Goal: Task Accomplishment & Management: Manage account settings

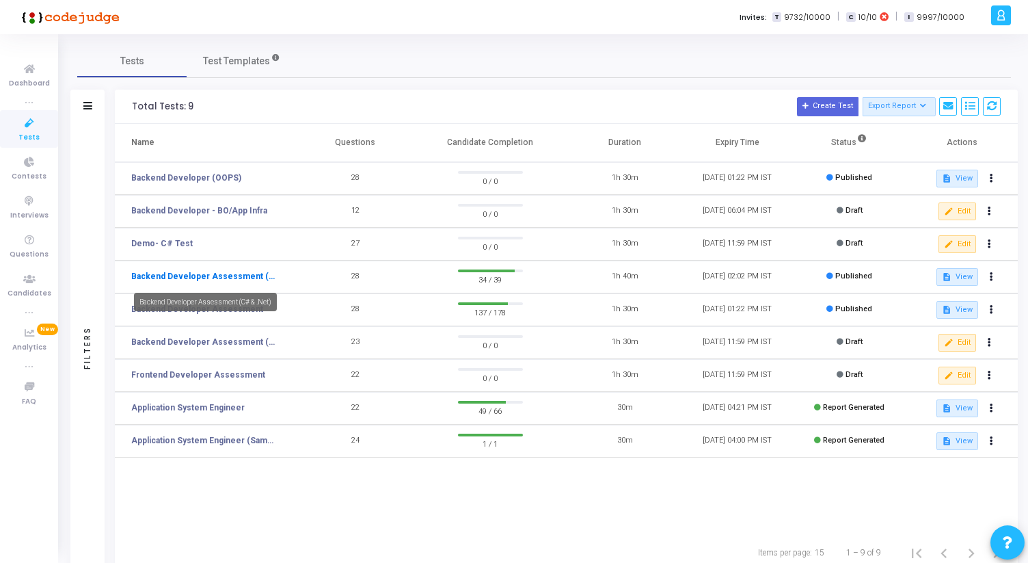
click at [235, 274] on link "Backend Developer Assessment (C# & .Net)" at bounding box center [204, 276] width 147 height 12
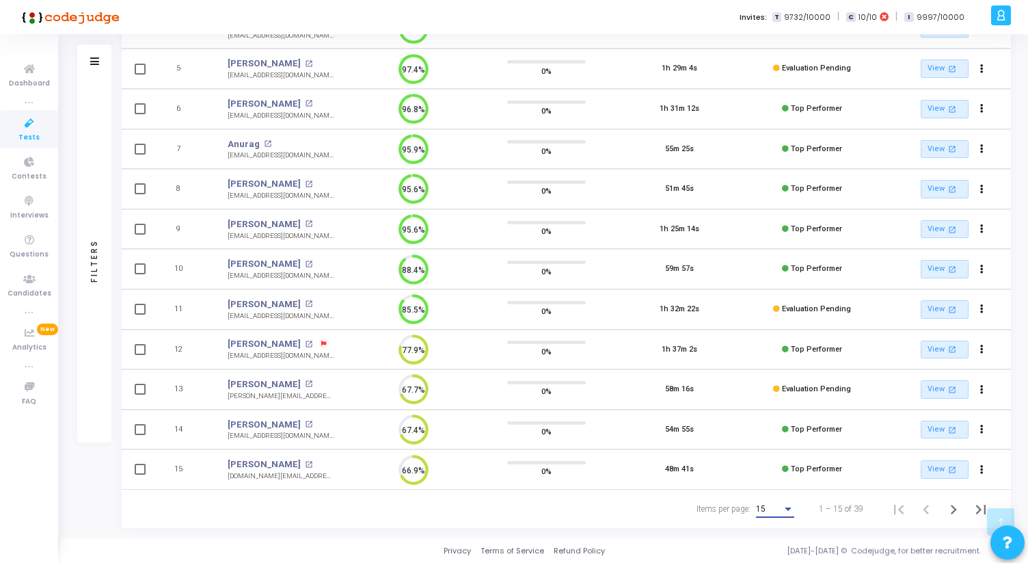
click at [764, 504] on span "15" at bounding box center [761, 509] width 10 height 10
click at [763, 498] on span "50" at bounding box center [776, 501] width 38 height 25
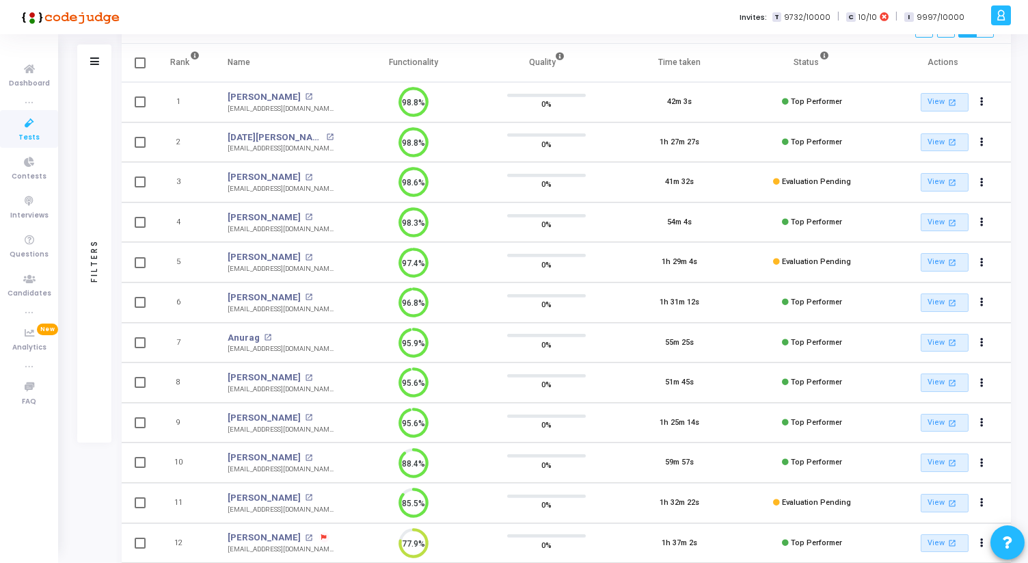
scroll to position [122, 0]
click at [305, 414] on mat-icon "open_in_new" at bounding box center [309, 416] width 8 height 8
click at [347, 413] on td "Awanish Raj open_in_new awanishrj@gmail.com" at bounding box center [280, 421] width 133 height 40
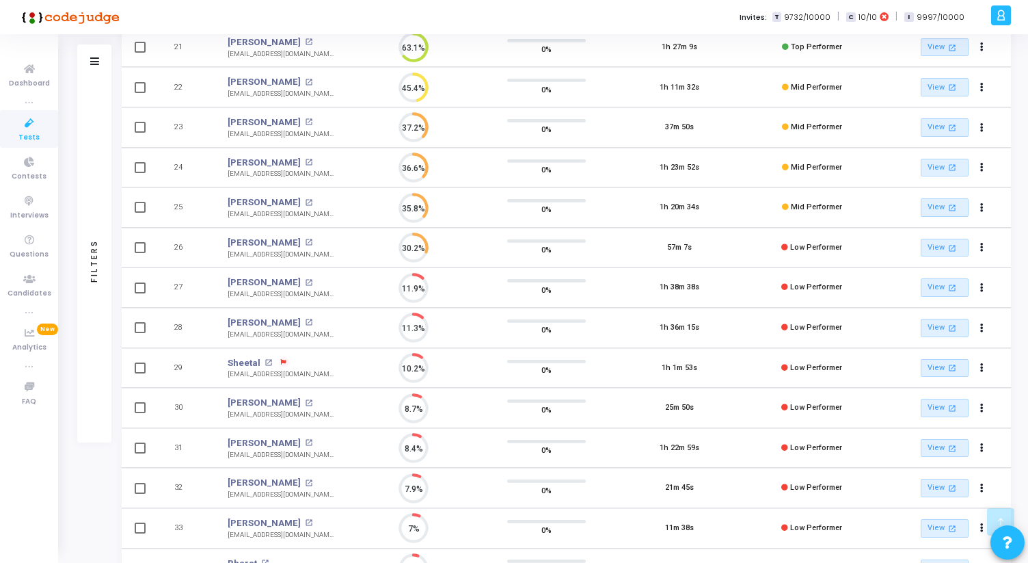
scroll to position [0, 0]
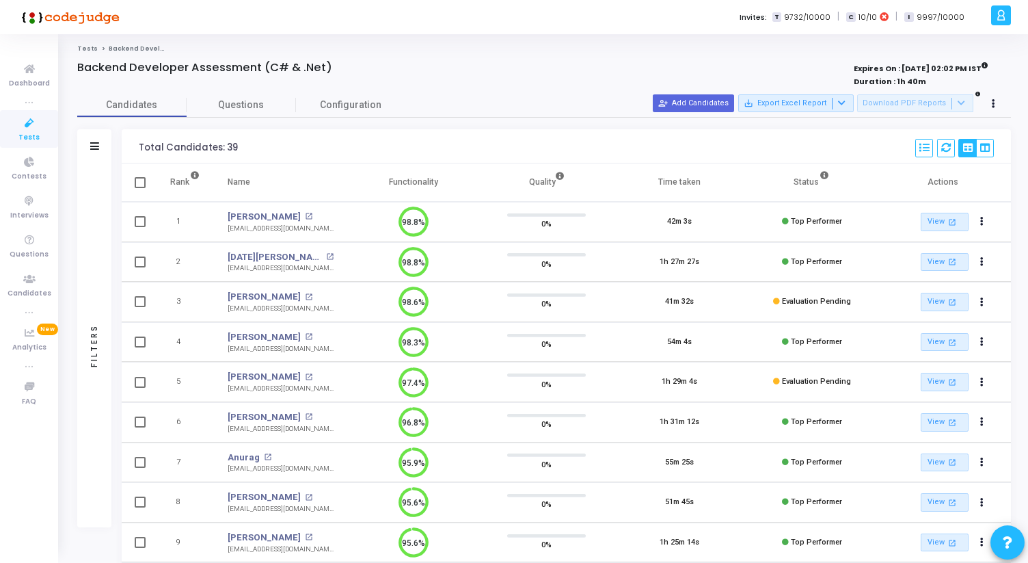
click at [466, 88] on div at bounding box center [350, 82] width 547 height 15
click at [36, 135] on span "Tests" at bounding box center [28, 138] width 21 height 12
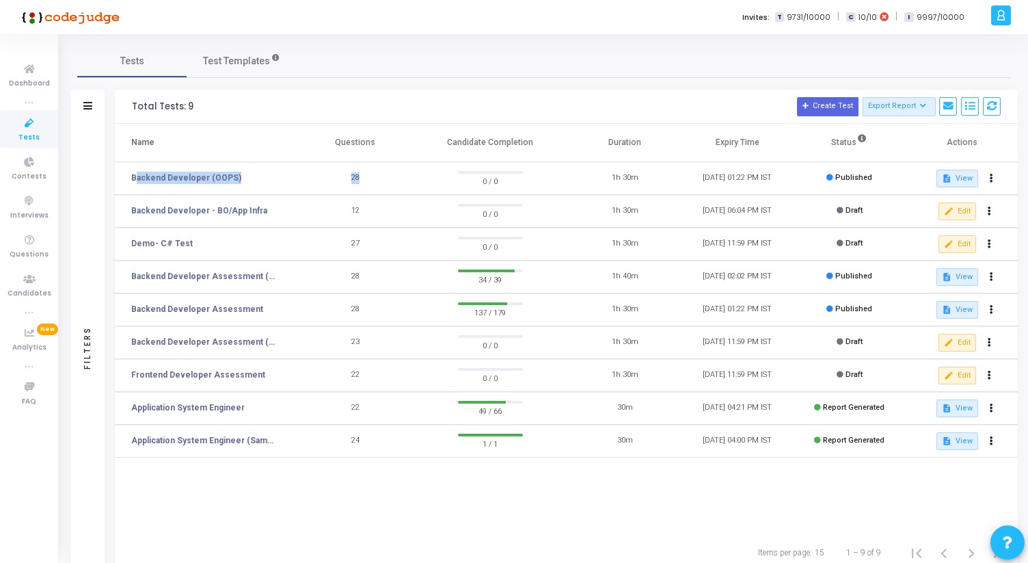
drag, startPoint x: 124, startPoint y: 174, endPoint x: 362, endPoint y: 175, distance: 237.9
click at [362, 175] on tr "Backend Developer (OOPS) 28 0 / 0 1h 30m 30 Sep, 2025 01:22 PM IST Published de…" at bounding box center [566, 178] width 903 height 33
click at [132, 145] on th "Name" at bounding box center [207, 143] width 185 height 38
drag, startPoint x: 132, startPoint y: 145, endPoint x: 459, endPoint y: 146, distance: 326.8
click at [456, 145] on tr "Name Questions Candidate Completion Duration Expiry Time Status Actions" at bounding box center [566, 143] width 903 height 38
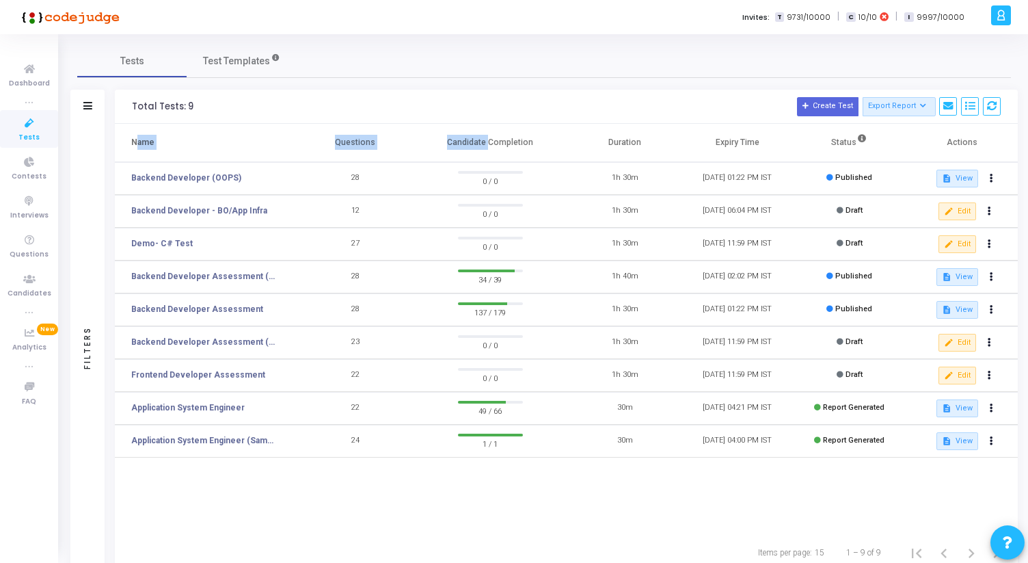
drag, startPoint x: 537, startPoint y: 142, endPoint x: 121, endPoint y: 96, distance: 419.0
click at [121, 96] on div "Total Tests: 9 Create Test Export Report Id Name Job Role Questions Candidate C…" at bounding box center [566, 331] width 903 height 482
click at [121, 96] on div "Total Tests: 9 Create Test Export Report Id Name Job Role Questions Candidate C…" at bounding box center [566, 107] width 903 height 34
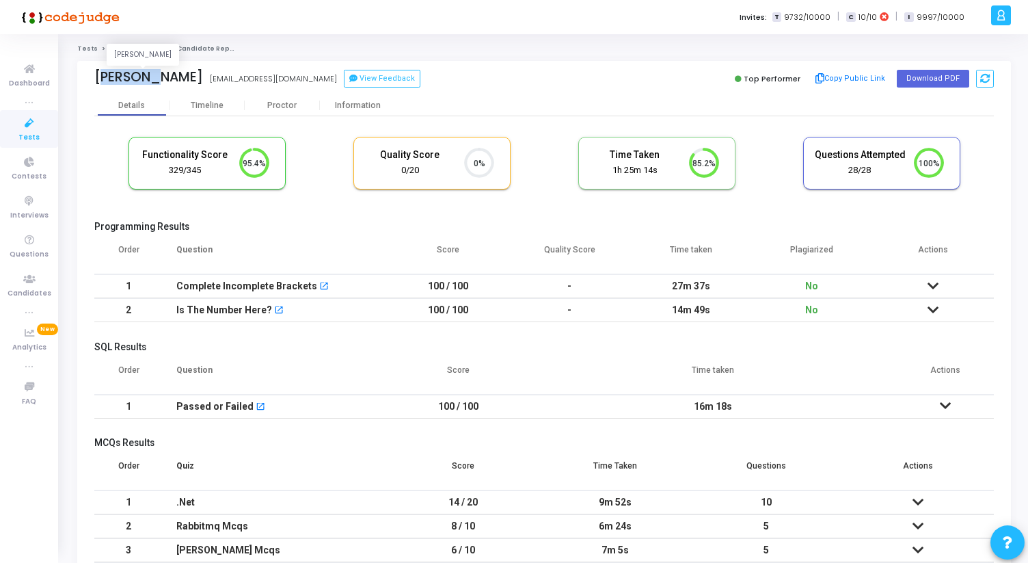
drag, startPoint x: 94, startPoint y: 76, endPoint x: 150, endPoint y: 73, distance: 56.8
click at [150, 73] on div "[PERSON_NAME] [PERSON_NAME] [PERSON_NAME][EMAIL_ADDRESS][DOMAIN_NAME] View Feed…" at bounding box center [544, 78] width 934 height 34
copy div "[DEMOGRAPHIC_DATA]"
click at [356, 110] on div "Information" at bounding box center [357, 106] width 75 height 10
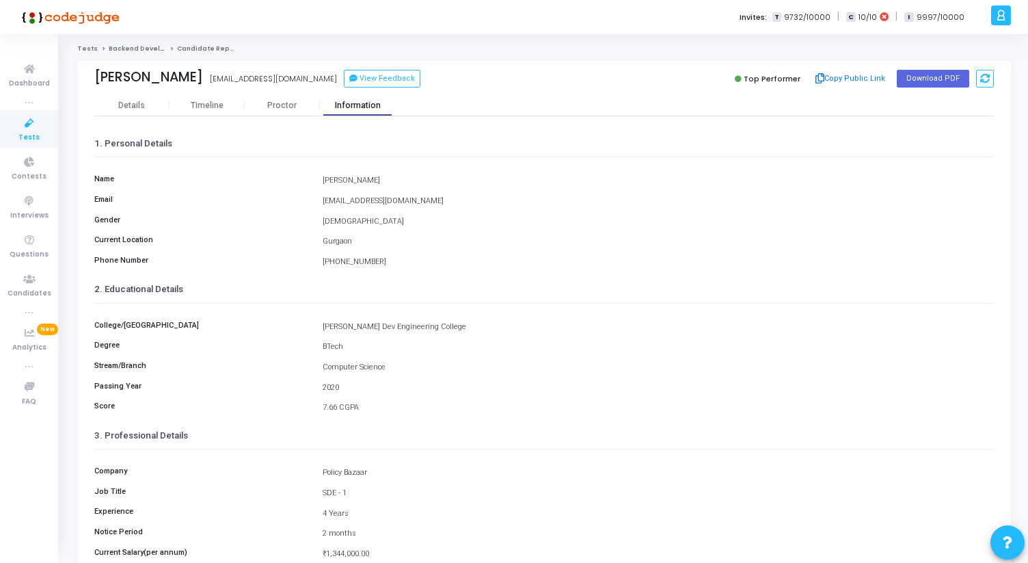
scroll to position [152, 0]
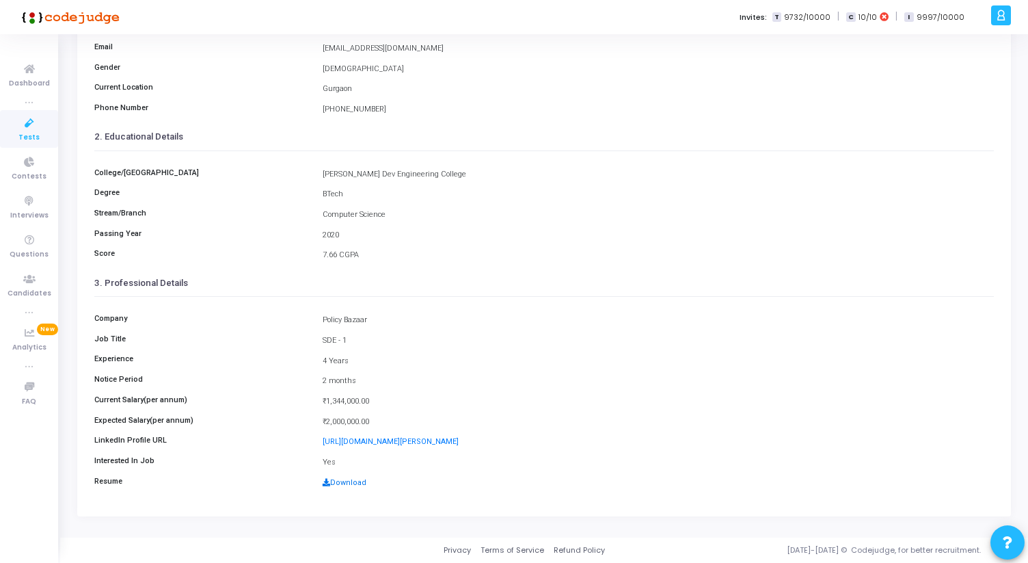
click at [338, 483] on link "Download" at bounding box center [345, 482] width 44 height 9
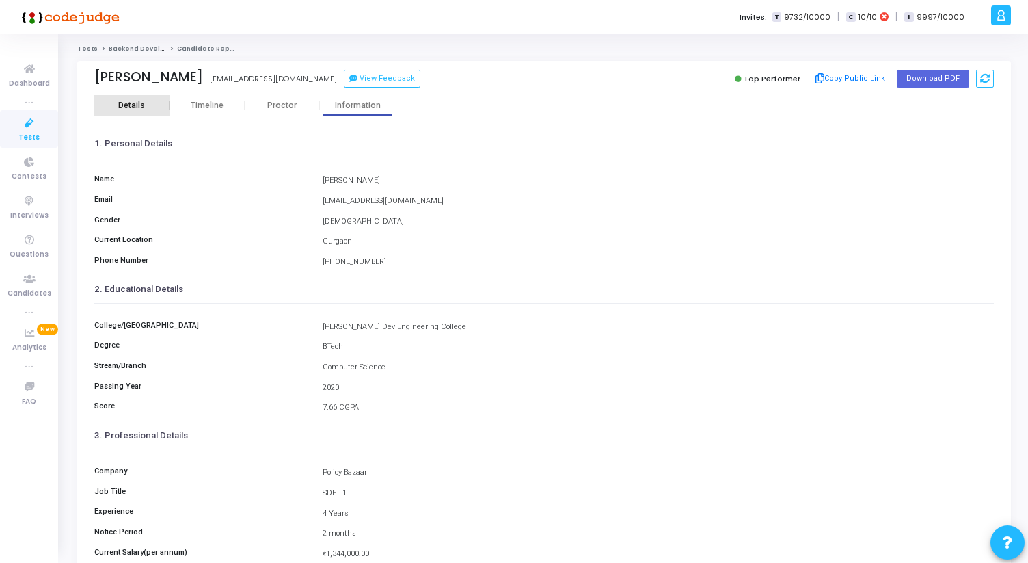
click at [140, 113] on div "Details" at bounding box center [131, 105] width 75 height 21
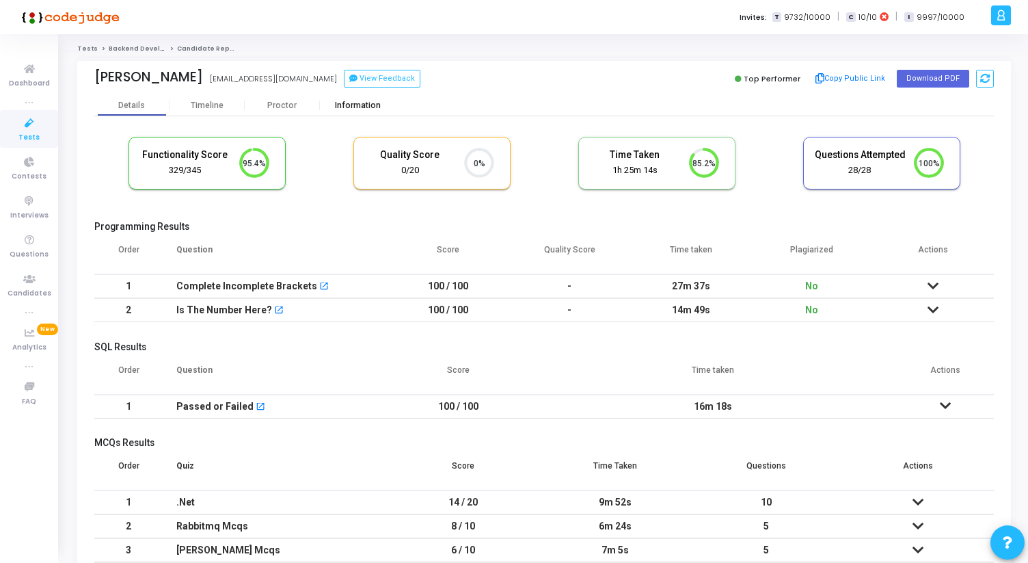
click at [362, 105] on div "Information" at bounding box center [357, 106] width 75 height 10
